Goal: Task Accomplishment & Management: Manage account settings

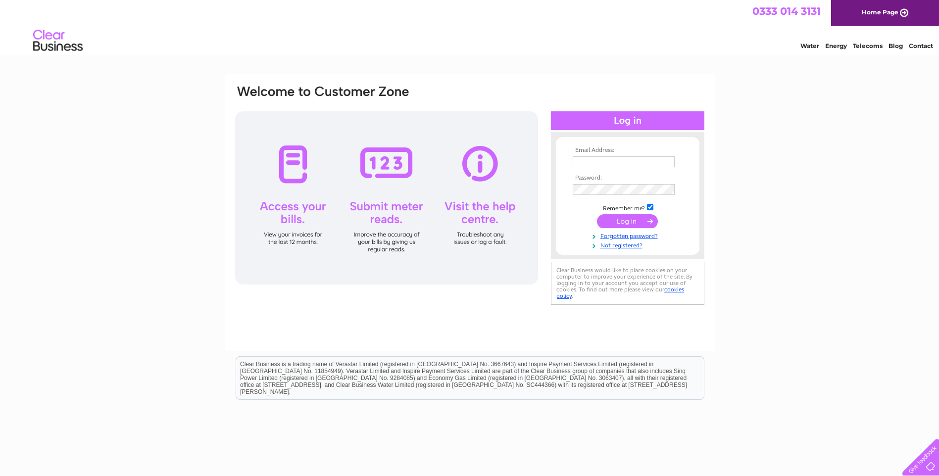
type input "natalie.divers@sgn.co.uk"
click at [629, 216] on input "submit" at bounding box center [627, 221] width 61 height 14
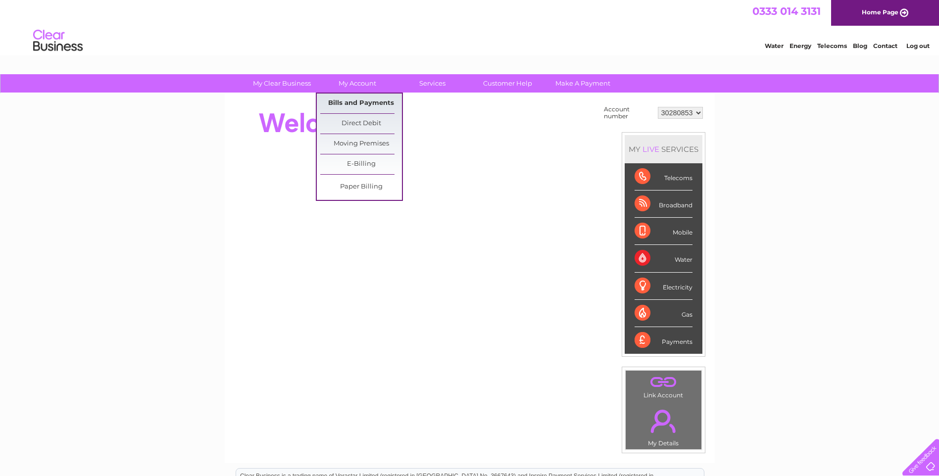
click at [360, 102] on link "Bills and Payments" at bounding box center [361, 104] width 82 height 20
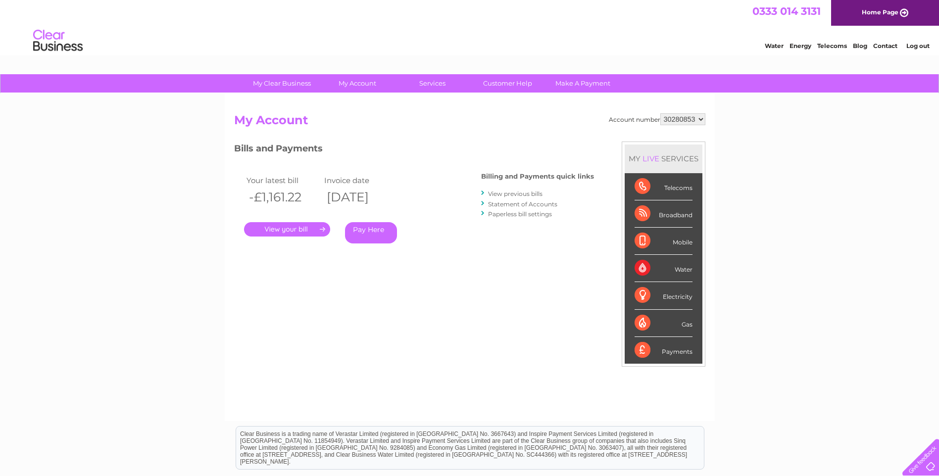
click at [535, 192] on link "View previous bills" at bounding box center [515, 193] width 54 height 7
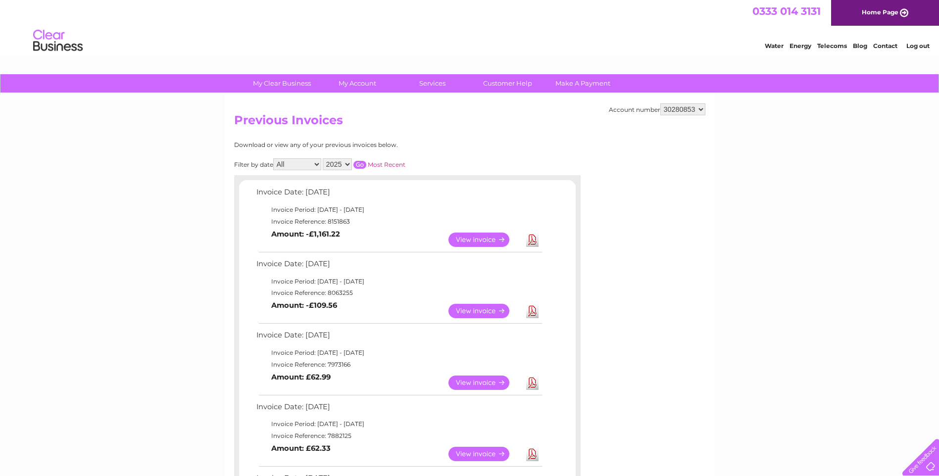
click at [695, 111] on select "30280853" at bounding box center [682, 109] width 45 height 12
click at [696, 111] on select "30280853" at bounding box center [682, 109] width 45 height 12
